Goal: Obtain resource: Obtain resource

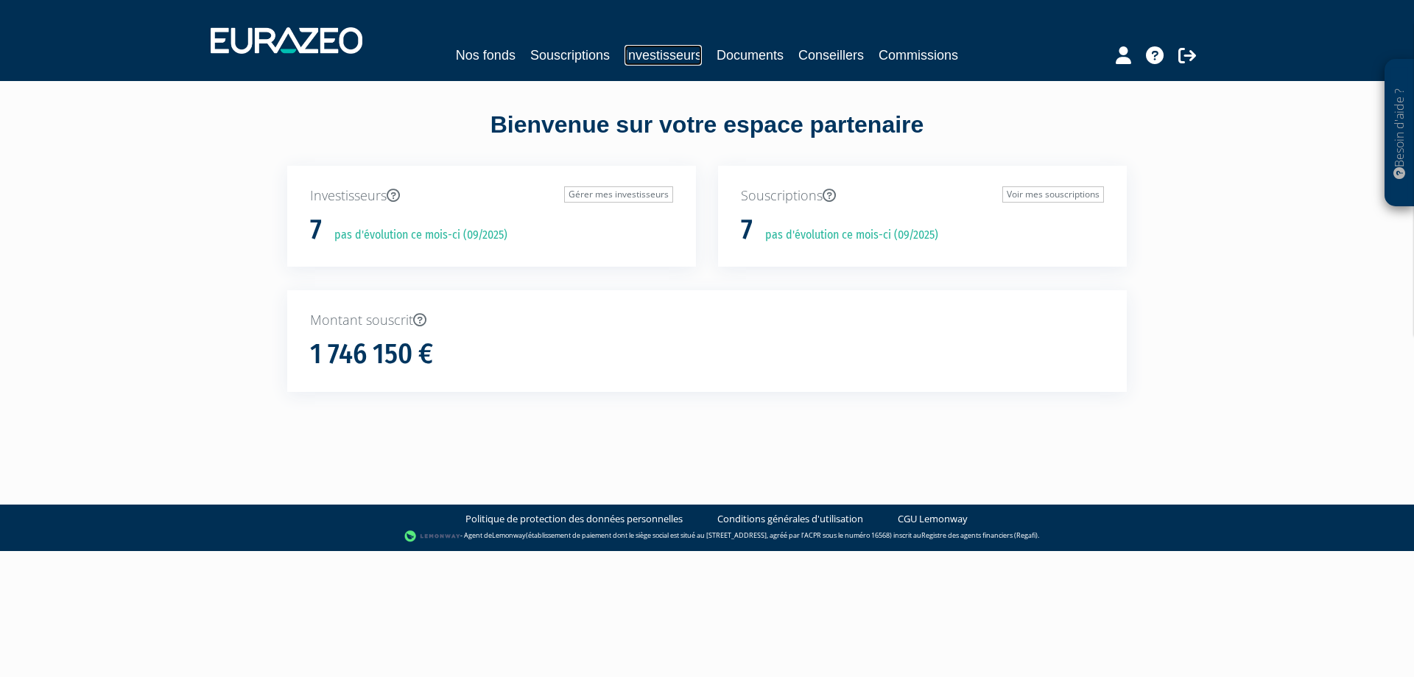
click at [655, 56] on link "Investisseurs" at bounding box center [662, 55] width 77 height 21
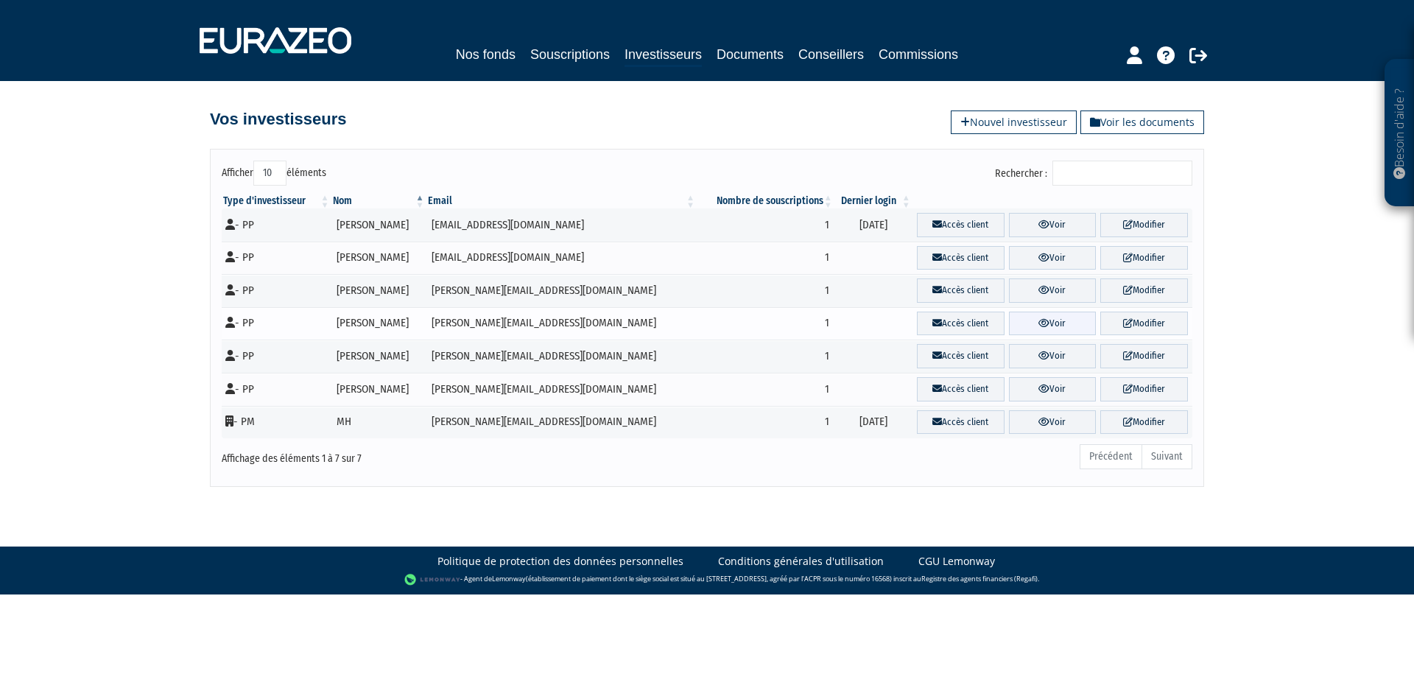
click at [1015, 324] on link "Voir" at bounding box center [1053, 323] width 88 height 24
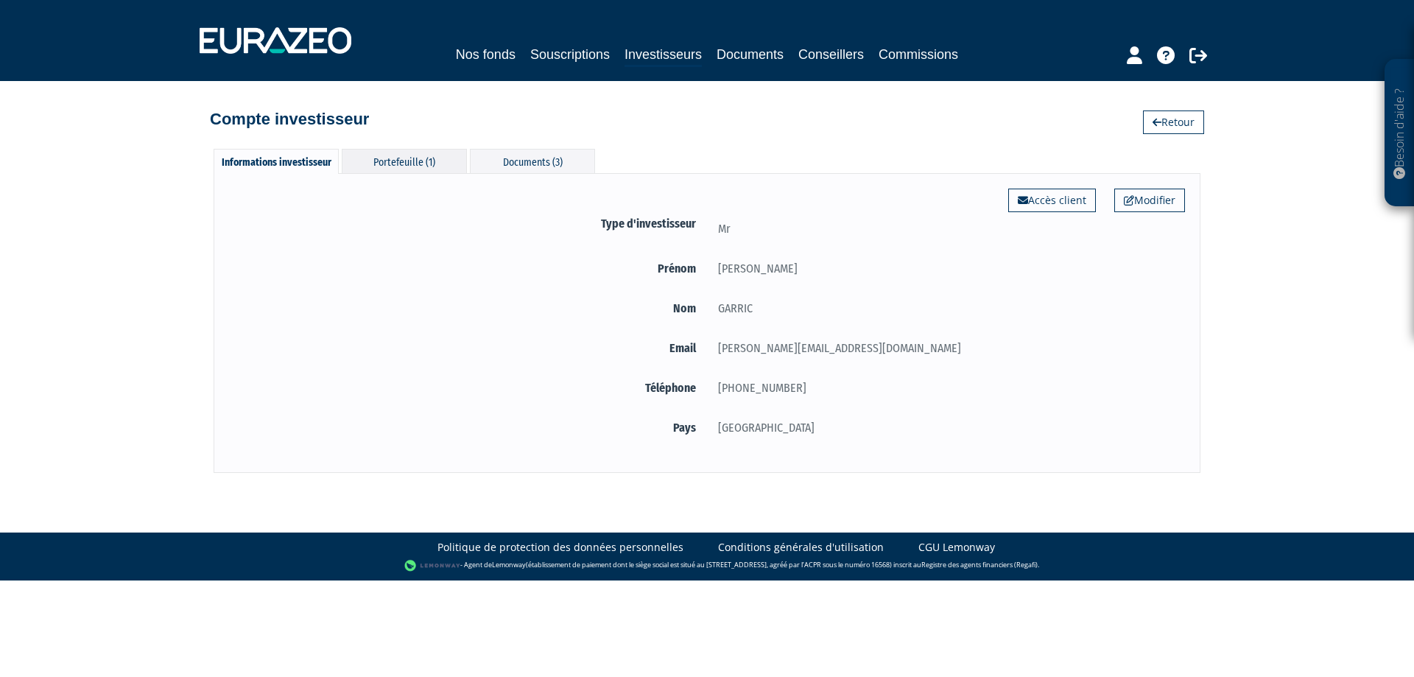
click at [408, 155] on div "Portefeuille (1)" at bounding box center [404, 161] width 125 height 24
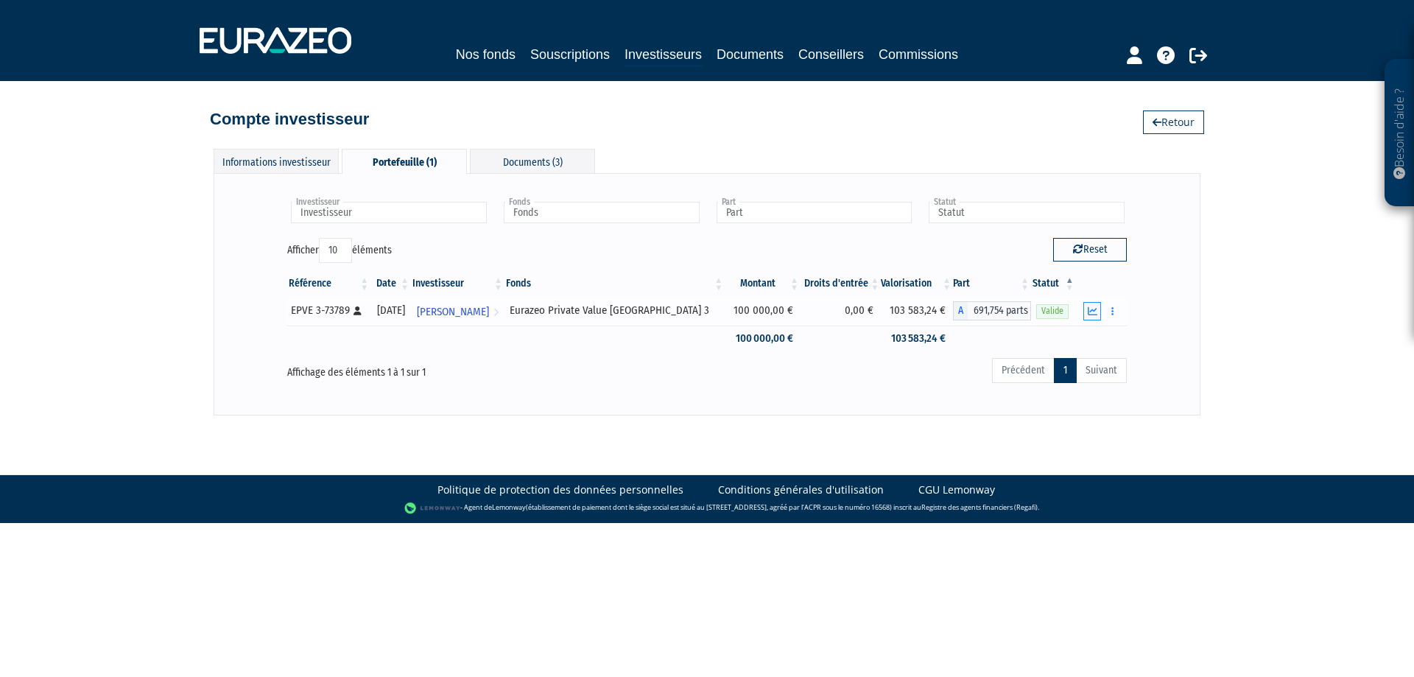
click at [1093, 310] on icon "button" at bounding box center [1092, 311] width 10 height 10
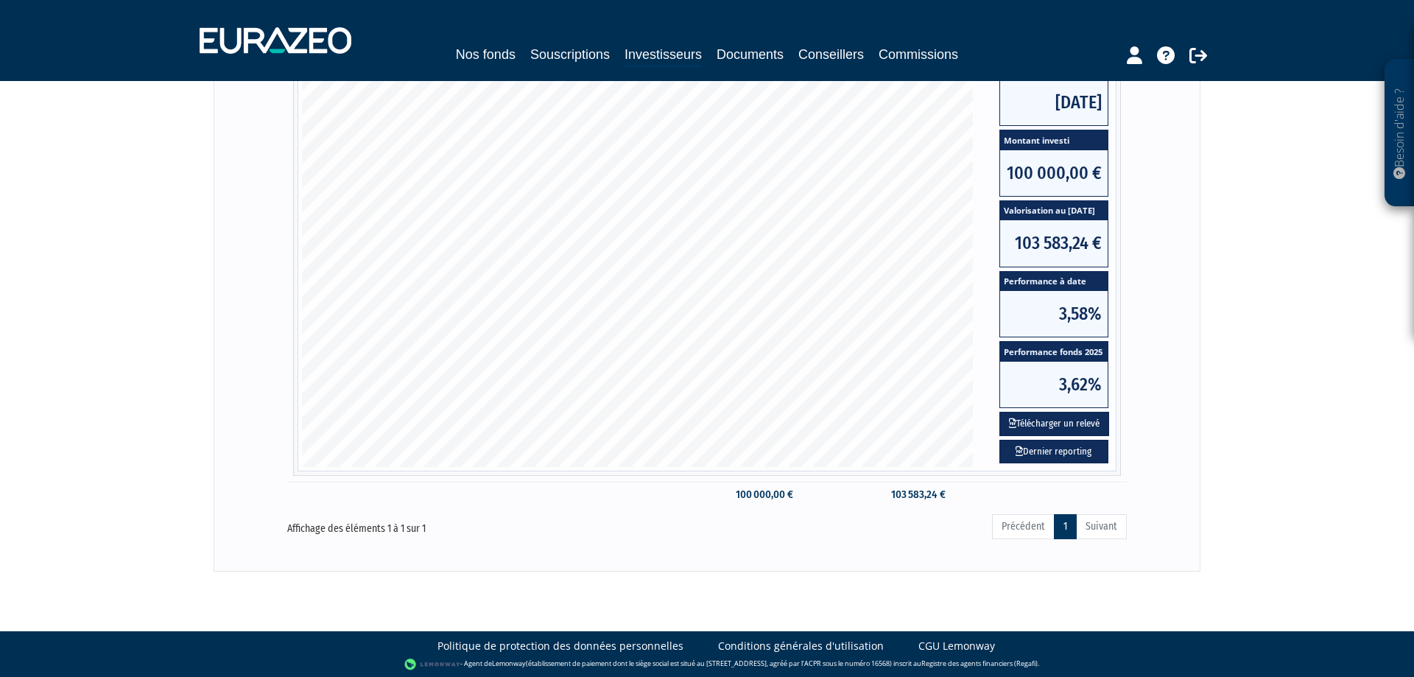
scroll to position [303, 0]
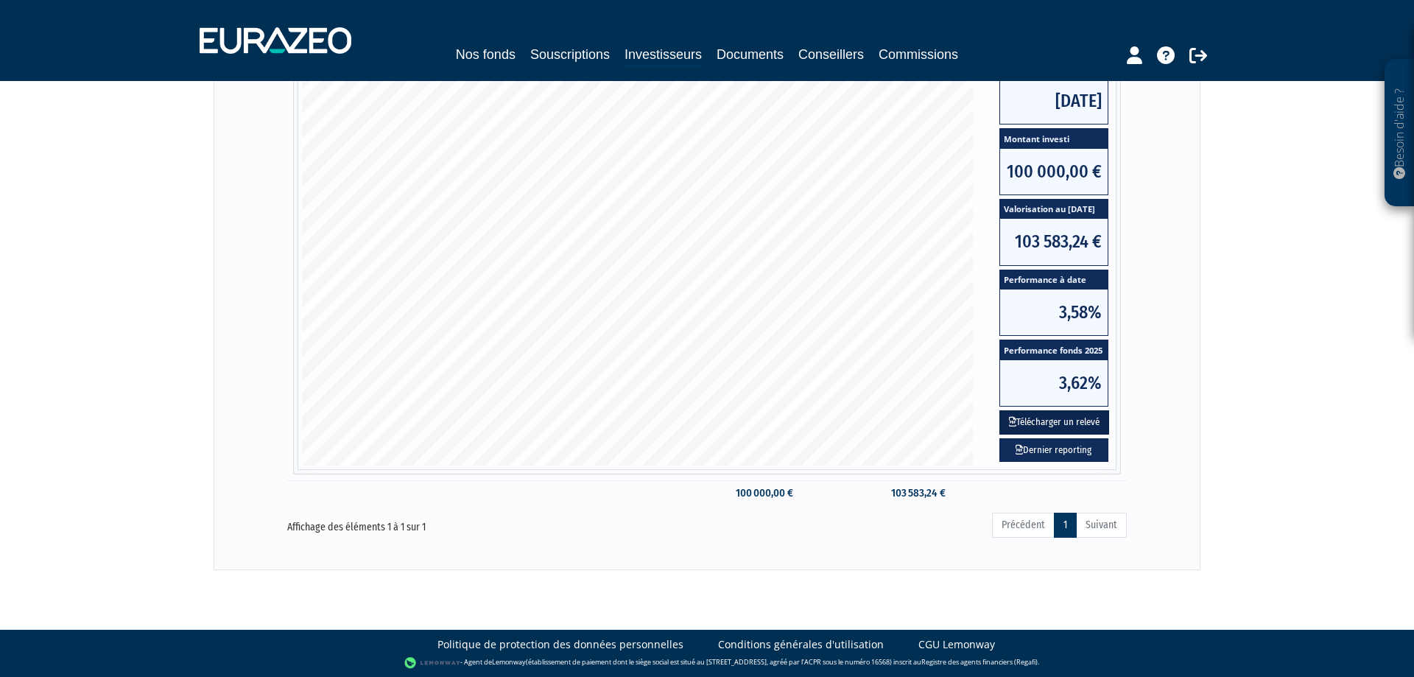
click at [1065, 426] on button "Télécharger un relevé" at bounding box center [1054, 422] width 110 height 24
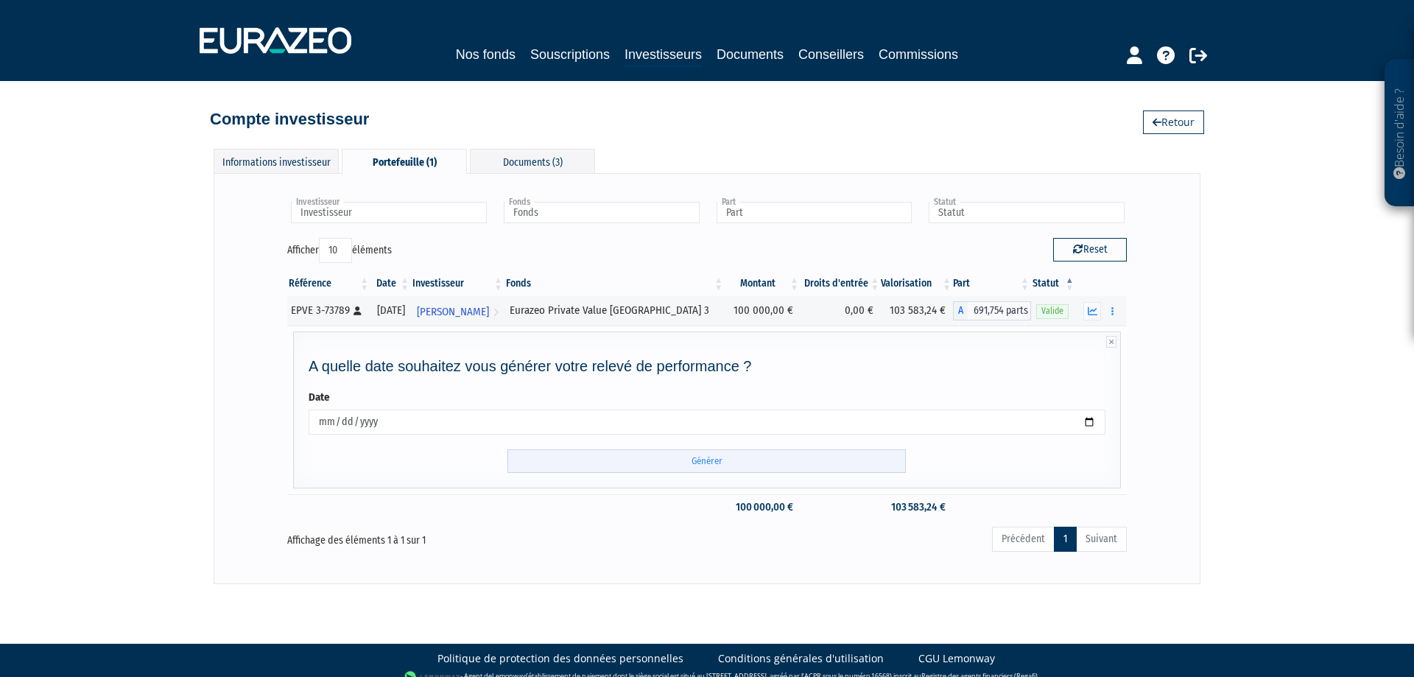
click at [716, 456] on input "Générer" at bounding box center [706, 461] width 398 height 24
click at [649, 45] on link "Investisseurs" at bounding box center [662, 55] width 77 height 23
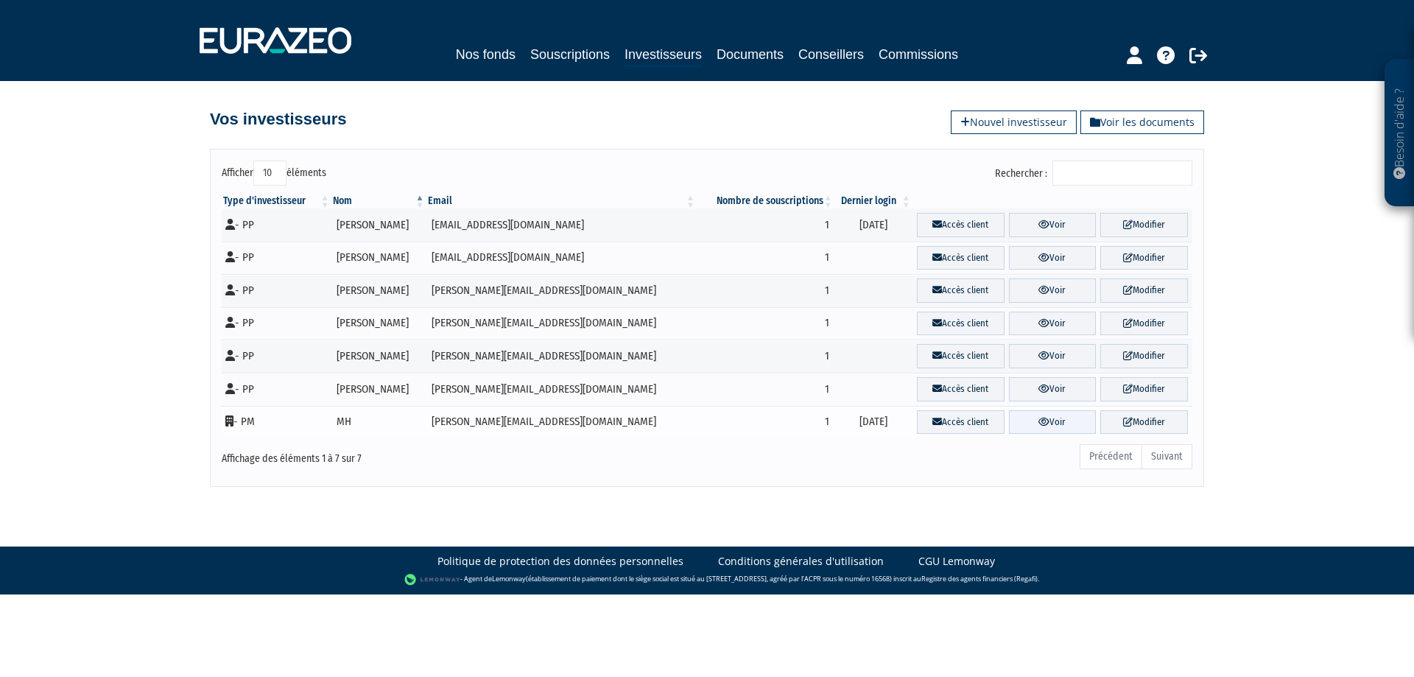
click at [1038, 420] on icon at bounding box center [1043, 422] width 11 height 10
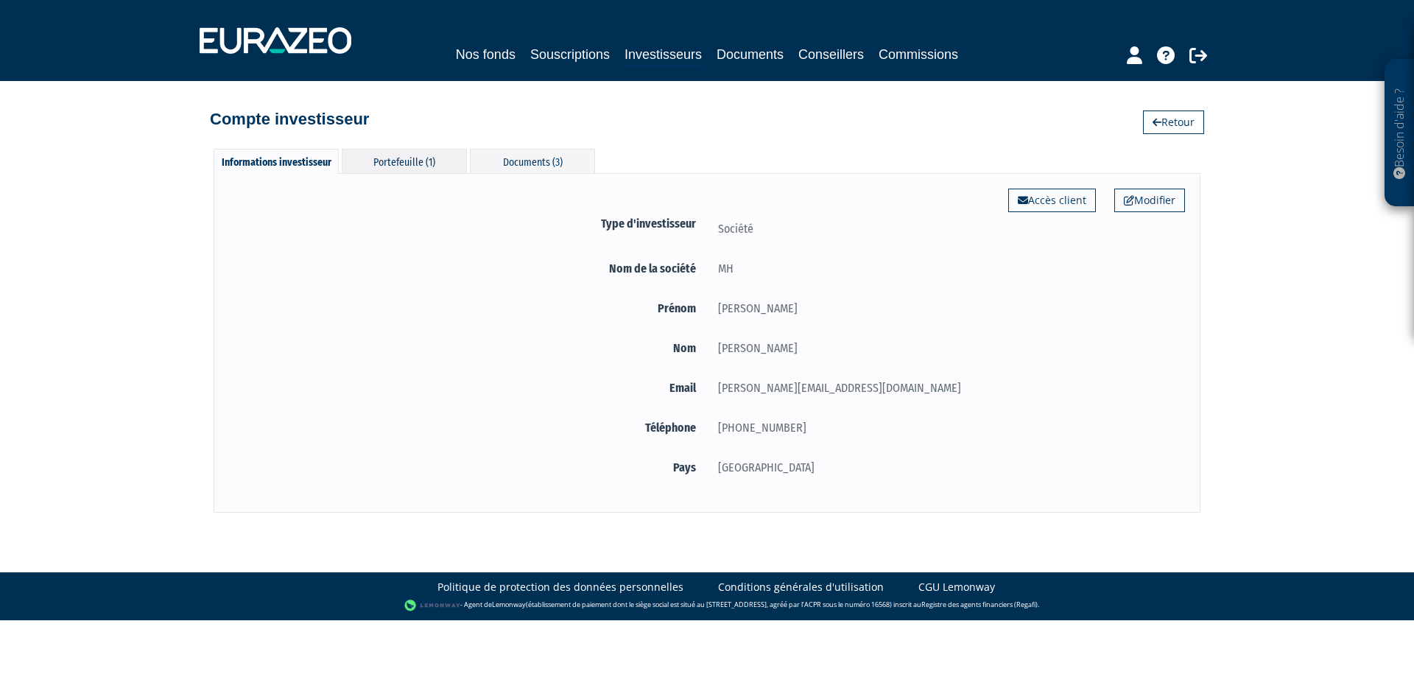
click at [399, 163] on div "Portefeuille (1)" at bounding box center [404, 161] width 125 height 24
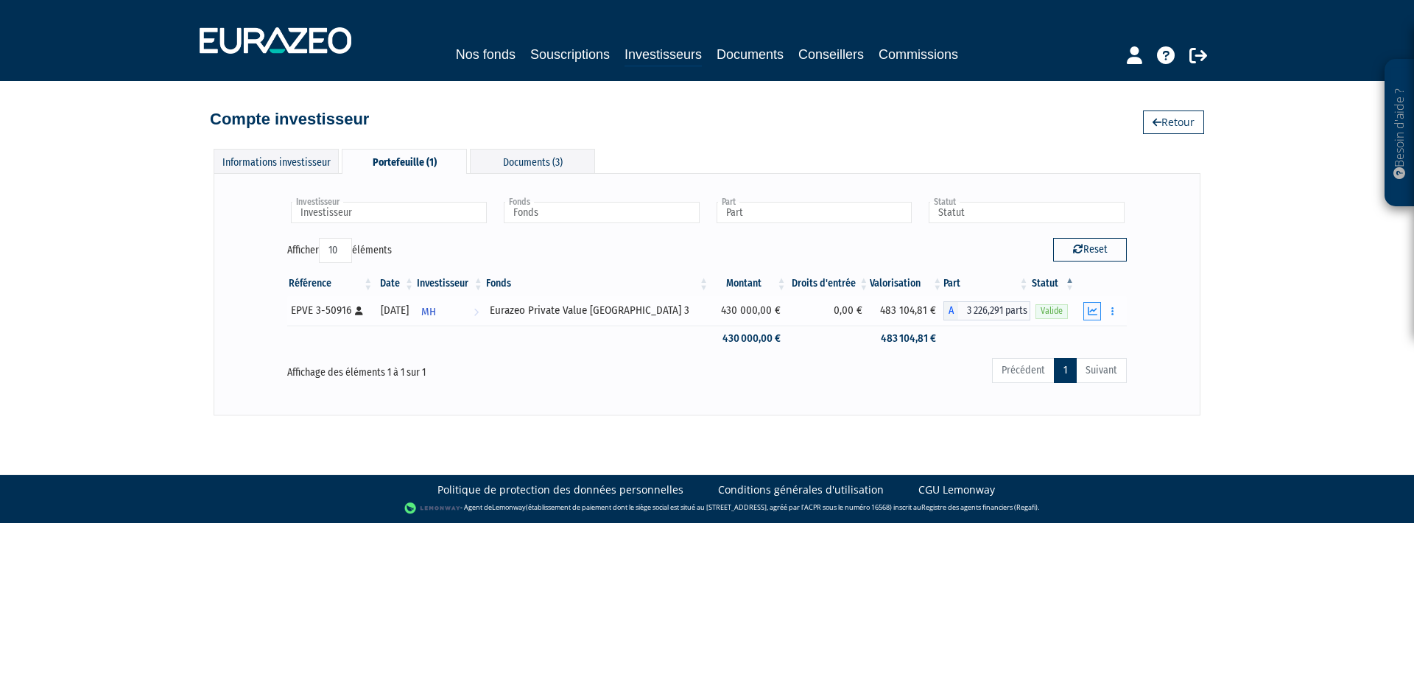
click at [1093, 313] on icon "button" at bounding box center [1092, 311] width 10 height 10
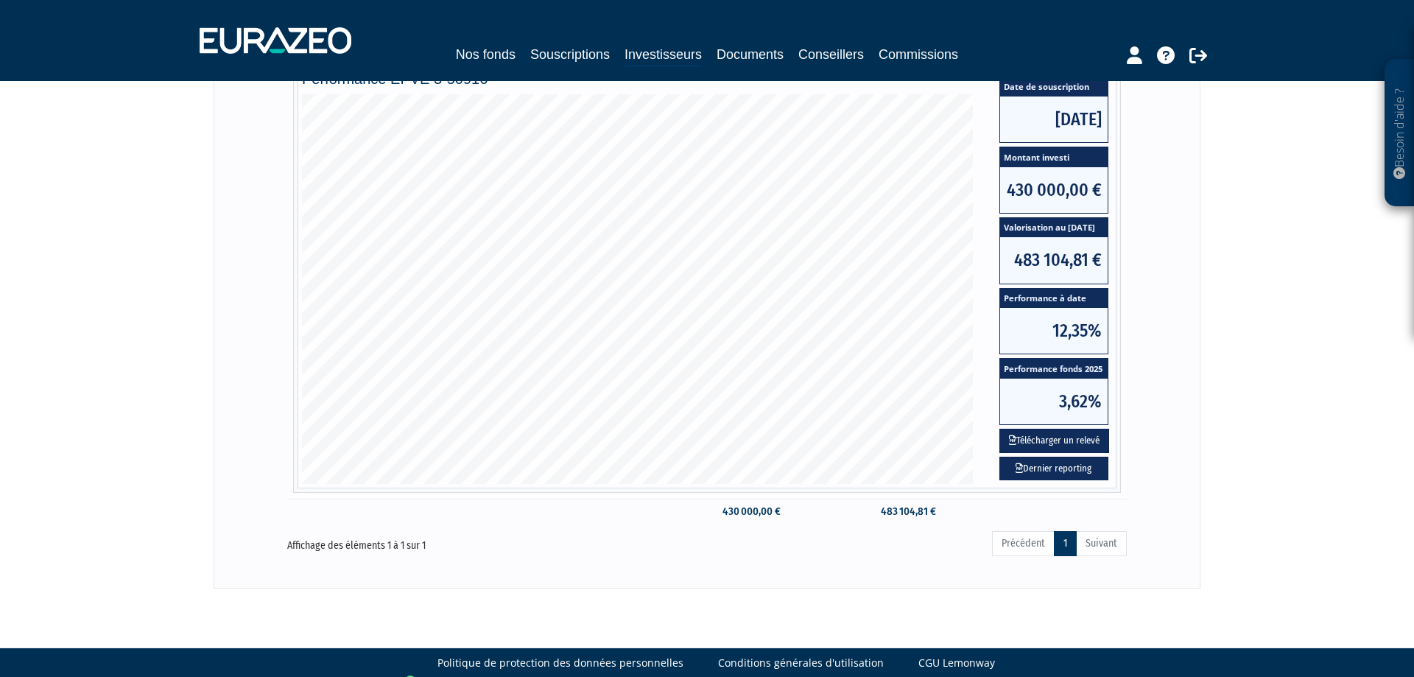
scroll to position [303, 0]
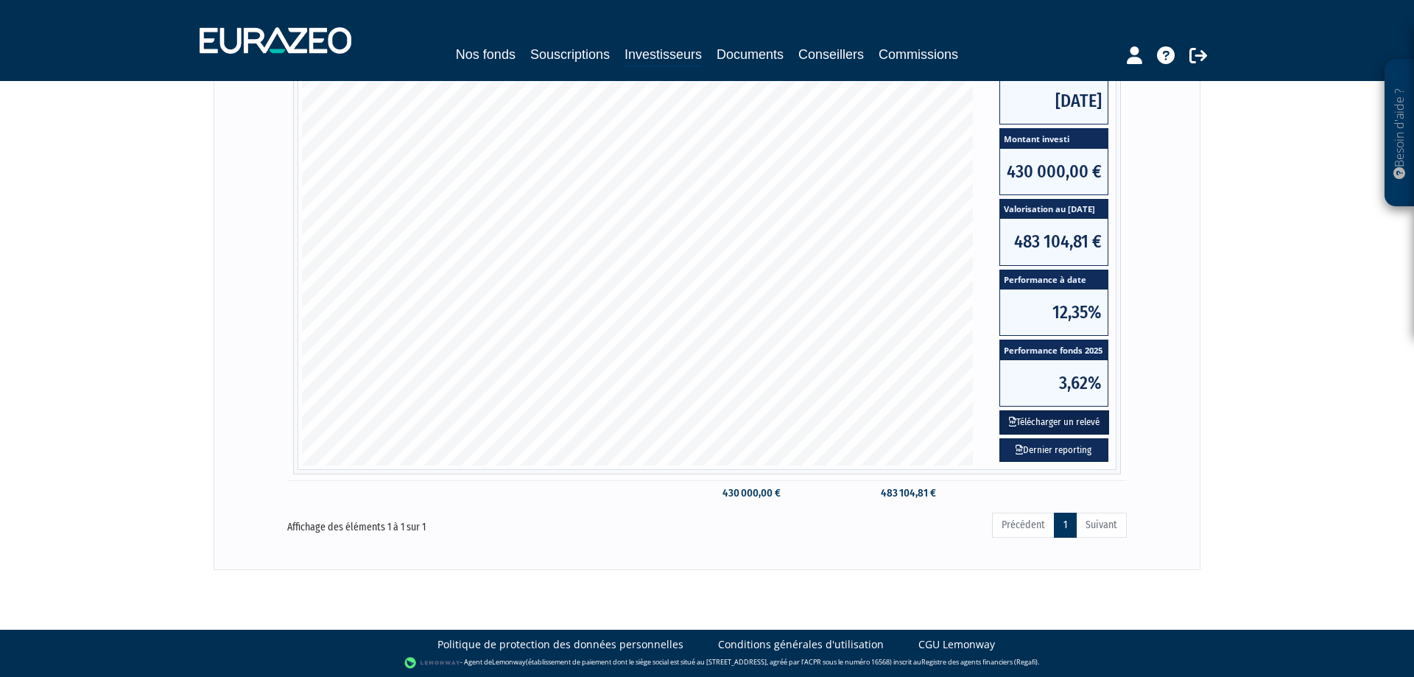
click at [1058, 418] on button "Télécharger un relevé" at bounding box center [1054, 422] width 110 height 24
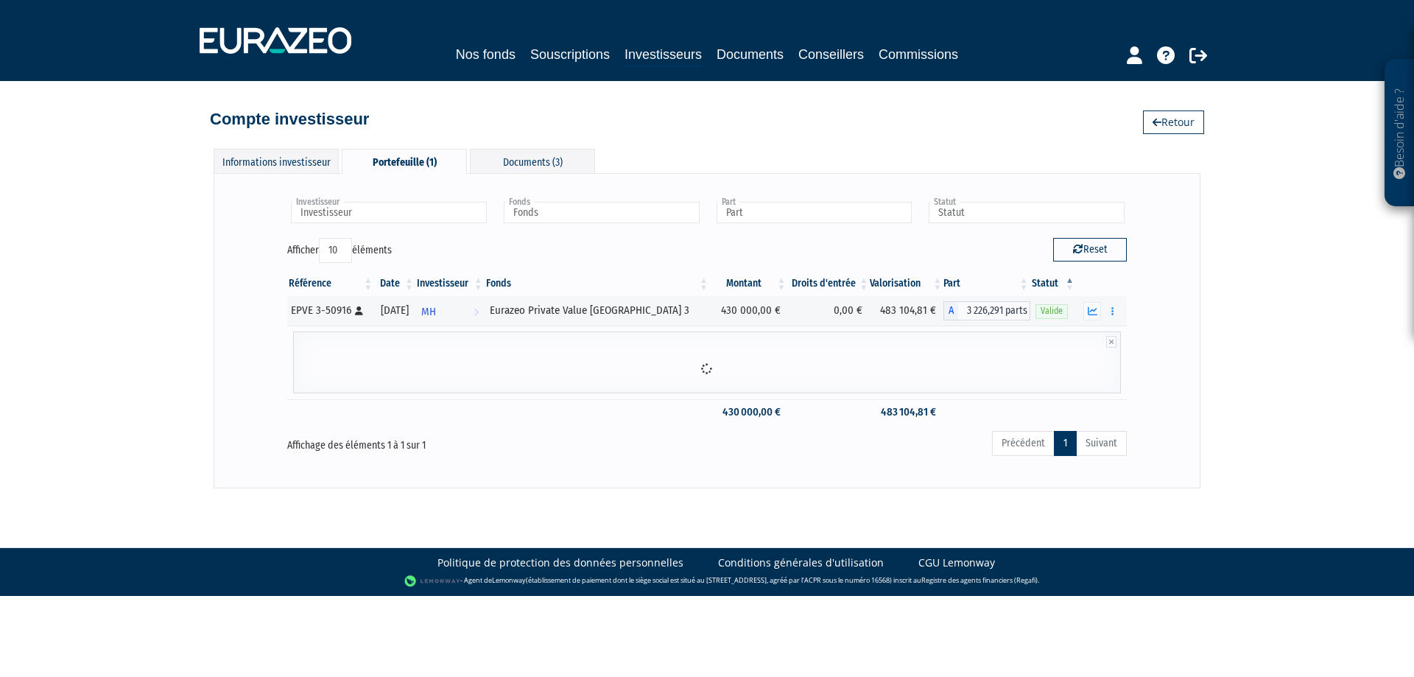
scroll to position [0, 0]
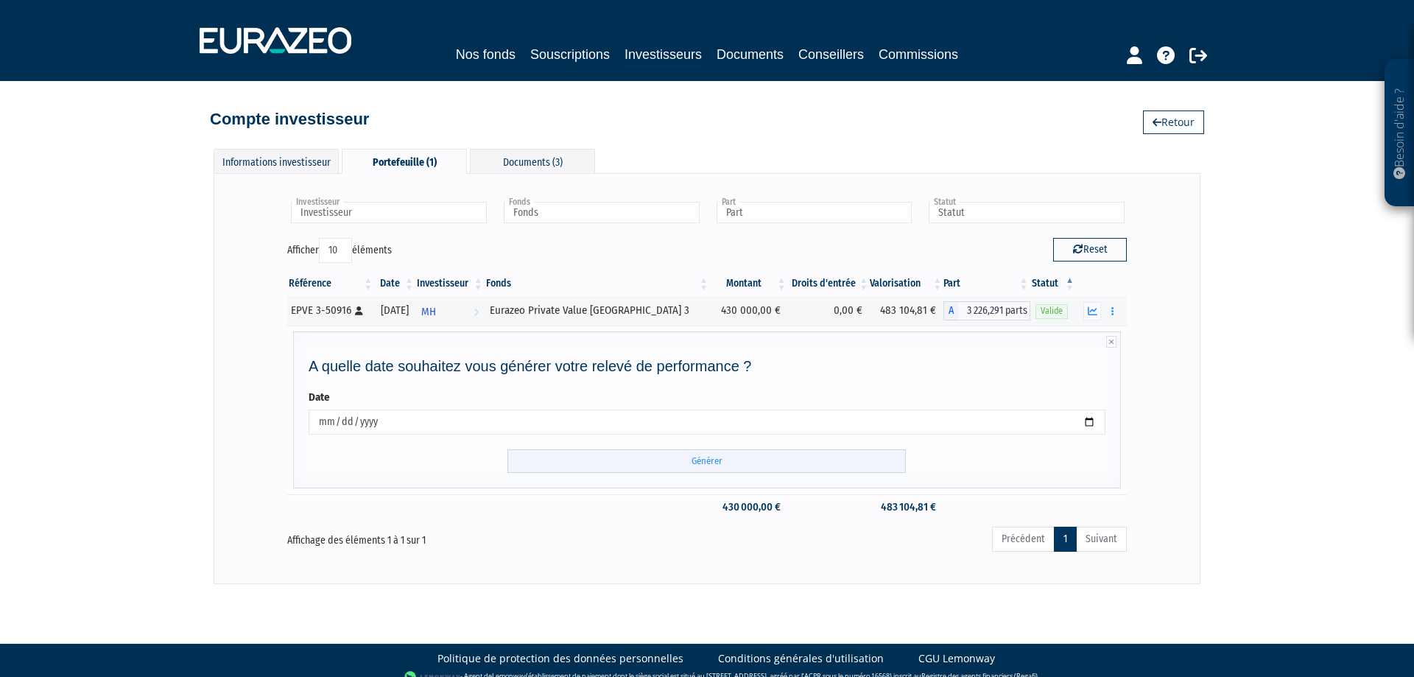
click at [697, 456] on input "Générer" at bounding box center [706, 461] width 398 height 24
